Goal: Communication & Community: Answer question/provide support

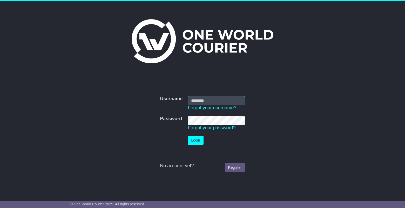
type input "**********"
drag, startPoint x: 197, startPoint y: 141, endPoint x: 203, endPoint y: 142, distance: 5.9
click at [197, 141] on button "Login" at bounding box center [196, 140] width 16 height 9
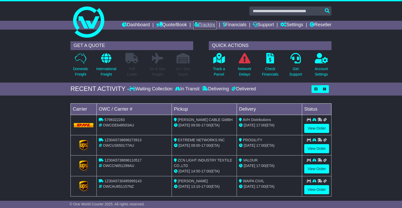
click at [197, 26] on link "Tracking" at bounding box center [204, 25] width 23 height 9
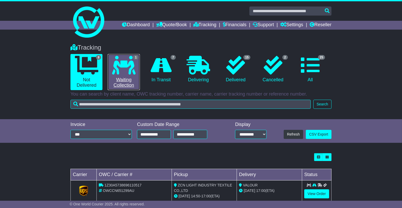
click at [130, 66] on icon at bounding box center [123, 65] width 23 height 19
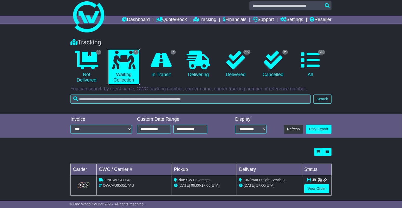
scroll to position [10, 0]
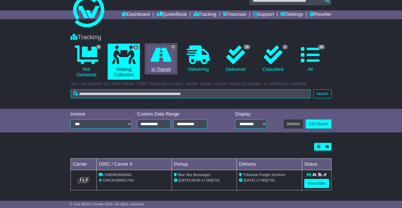
click at [162, 58] on icon at bounding box center [160, 54] width 21 height 19
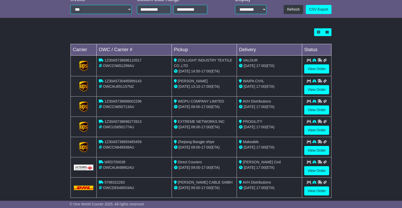
scroll to position [131, 0]
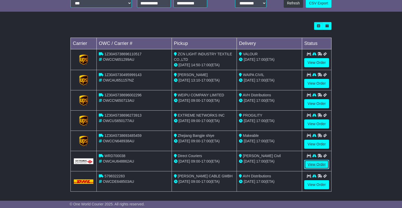
click at [313, 162] on link "View Order" at bounding box center [316, 164] width 25 height 9
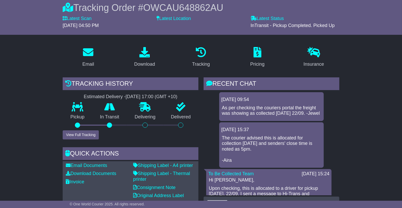
scroll to position [94, 0]
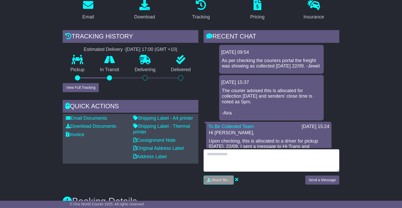
click at [265, 157] on textarea at bounding box center [271, 160] width 136 height 22
type textarea "**********"
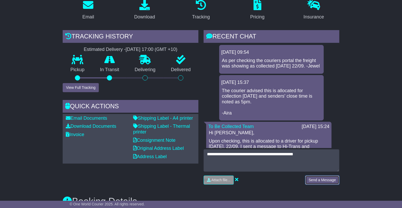
click at [315, 176] on button "Send a Message" at bounding box center [322, 180] width 34 height 9
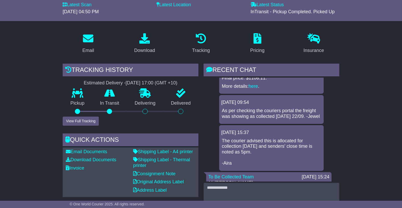
scroll to position [0, 0]
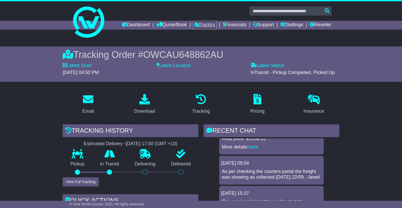
click at [204, 23] on link "Tracking" at bounding box center [204, 25] width 23 height 9
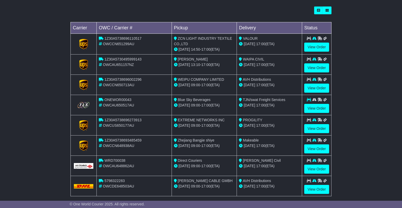
scroll to position [151, 0]
